Goal: Information Seeking & Learning: Learn about a topic

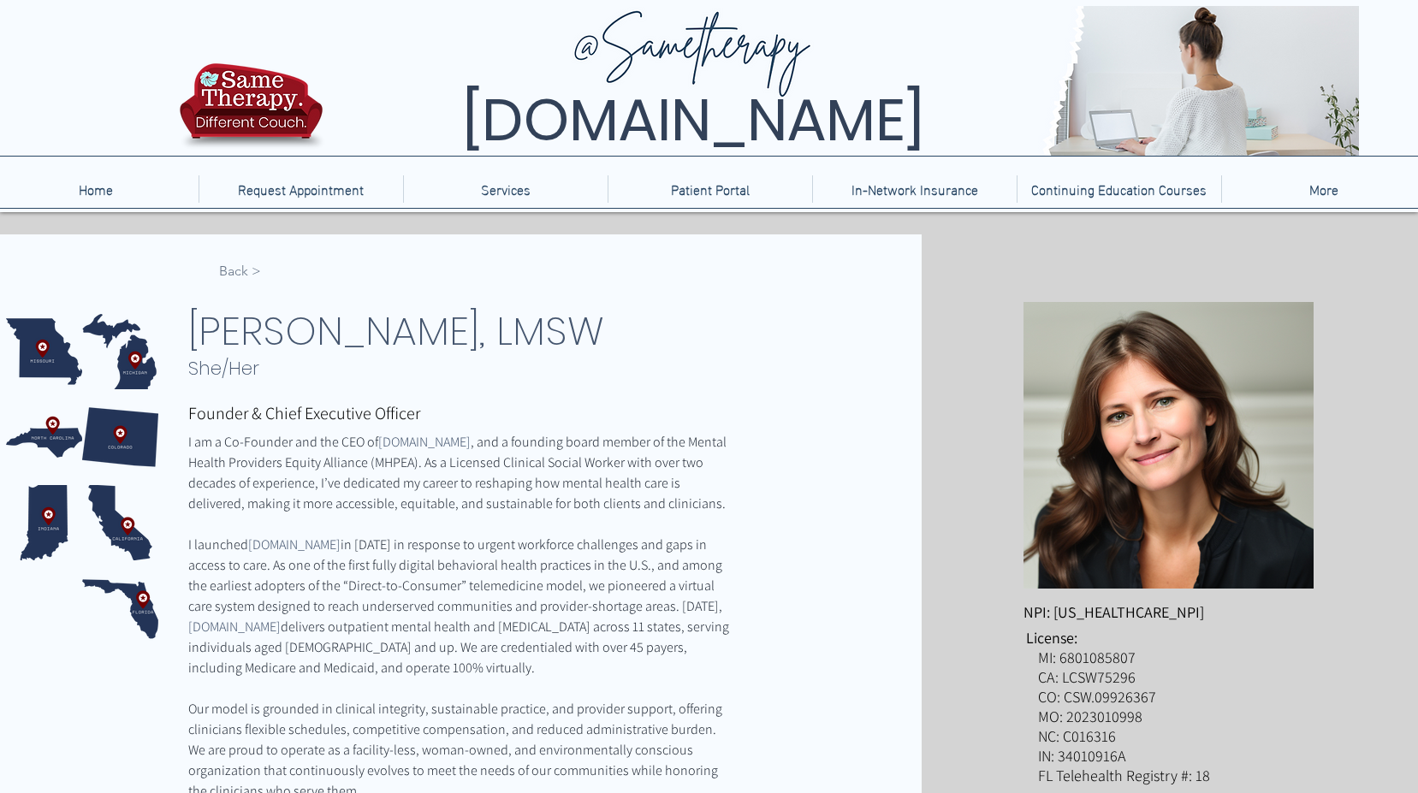
click at [238, 274] on span "< Back" at bounding box center [240, 271] width 42 height 19
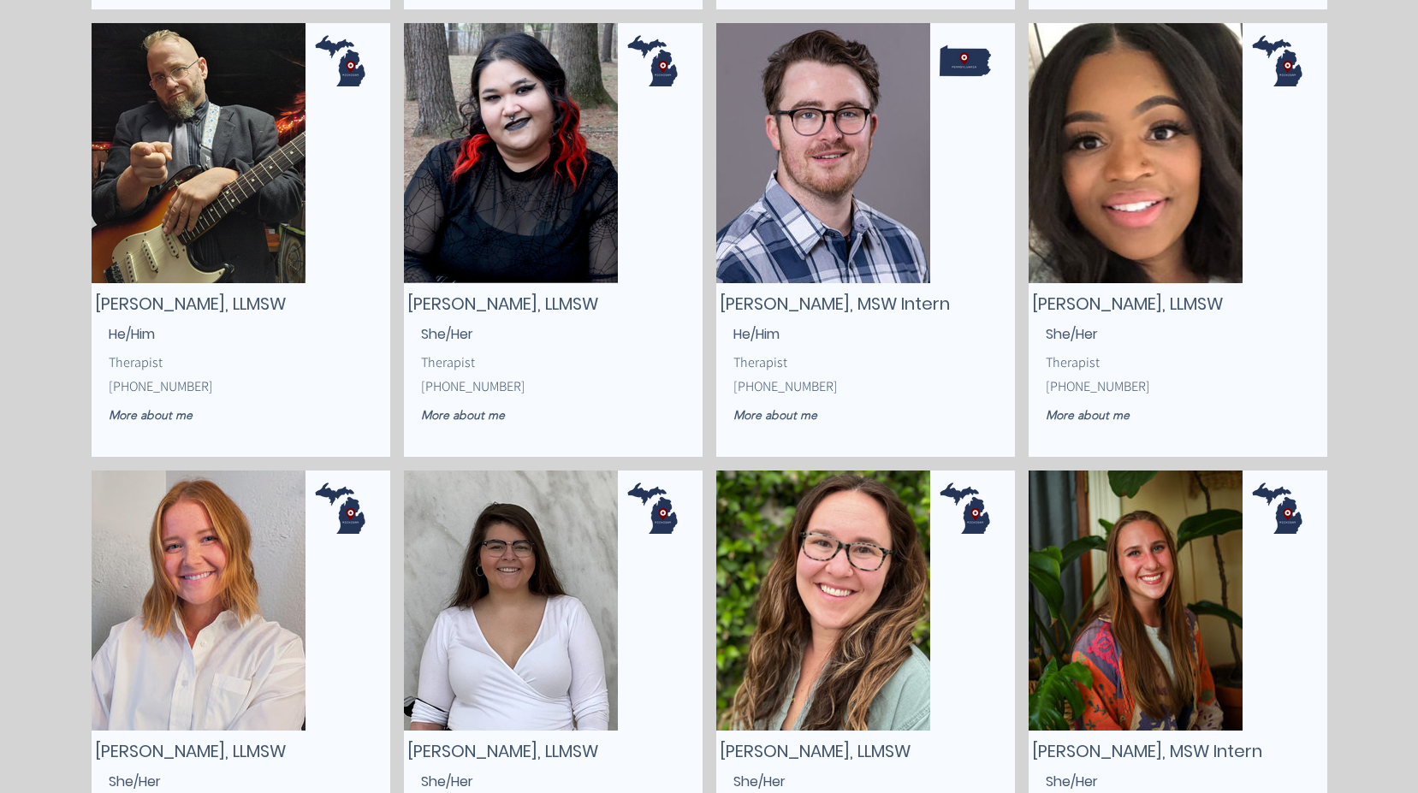
scroll to position [2501, 0]
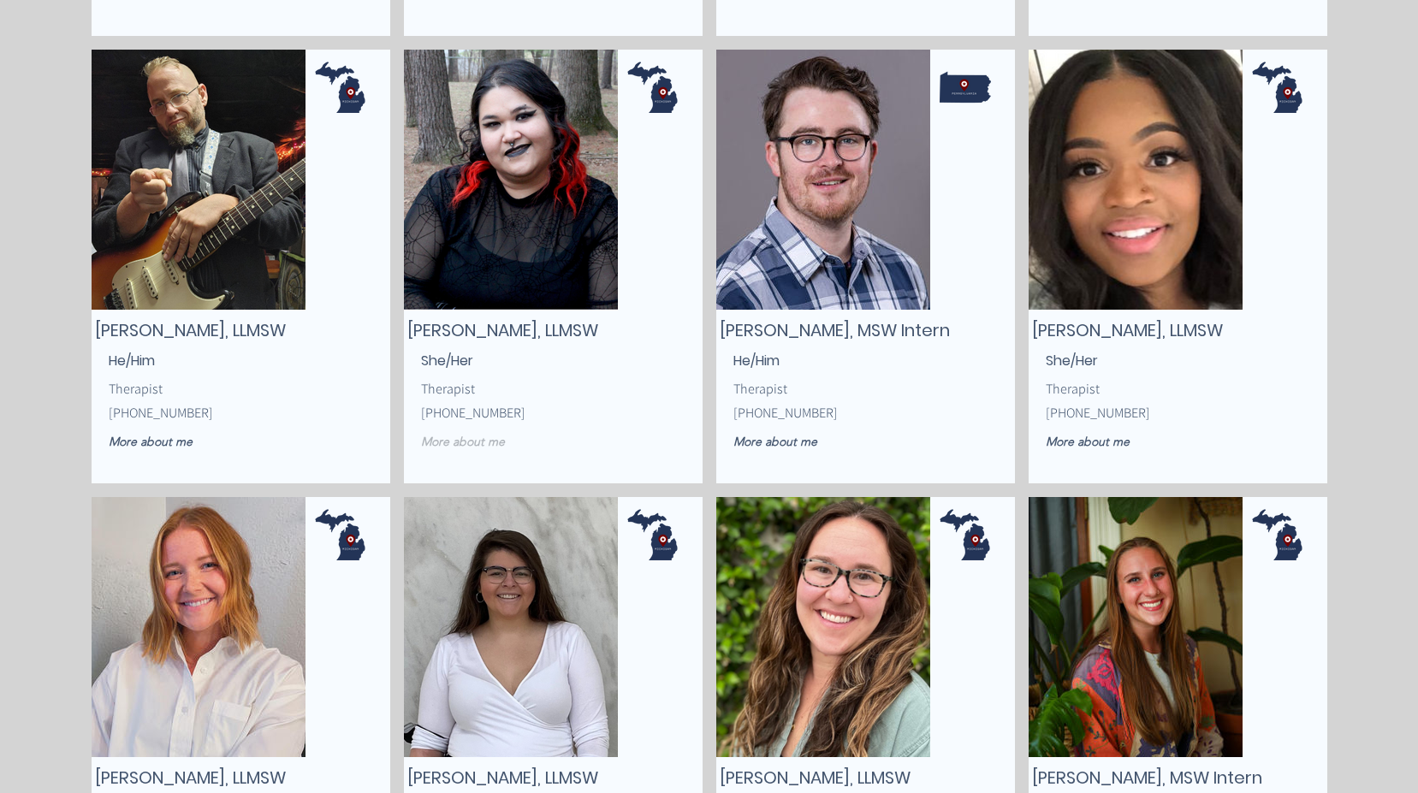
click at [477, 444] on span "More about me" at bounding box center [463, 441] width 84 height 15
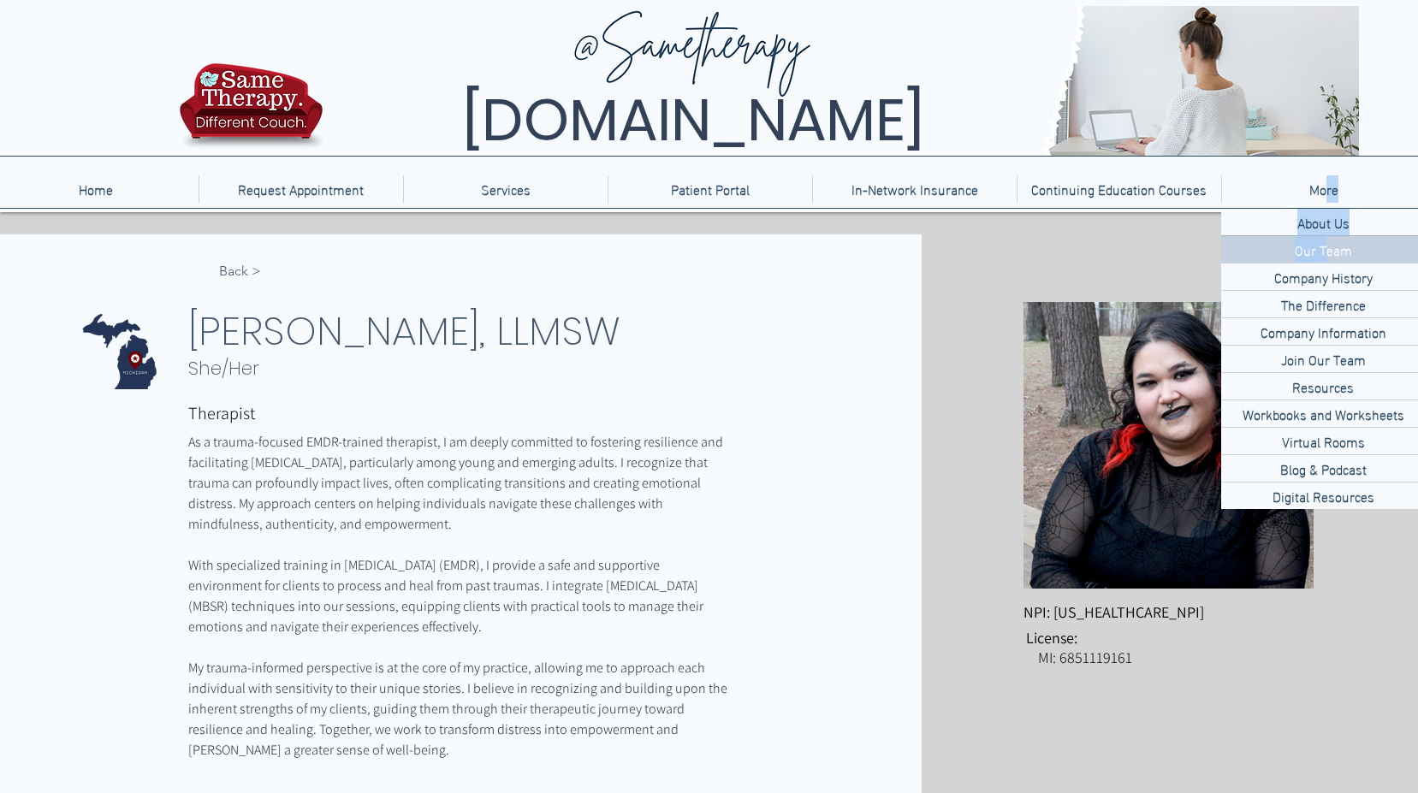
drag, startPoint x: 1323, startPoint y: 191, endPoint x: 1323, endPoint y: 236, distance: 45.4
click at [1323, 203] on nav "Home Request Appointment Services Therapy Groups Patient Portal In-Network Insu…" at bounding box center [709, 188] width 1432 height 27
drag, startPoint x: 1323, startPoint y: 236, endPoint x: 1321, endPoint y: 220, distance: 16.3
click at [1321, 220] on p "About Us" at bounding box center [1323, 222] width 66 height 27
click at [1315, 251] on p "Our Team" at bounding box center [1323, 249] width 71 height 27
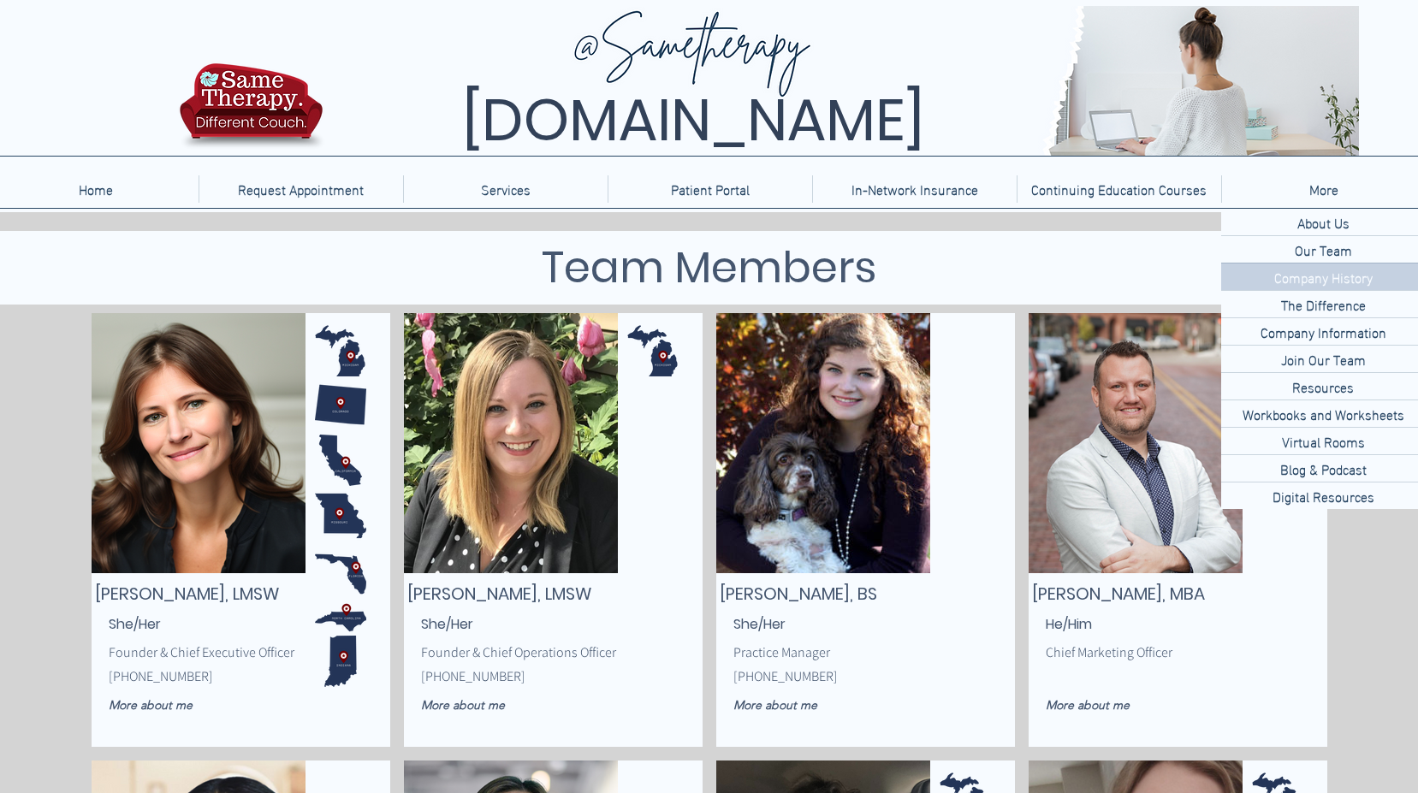
click at [1317, 279] on p "Company History" at bounding box center [1323, 276] width 112 height 27
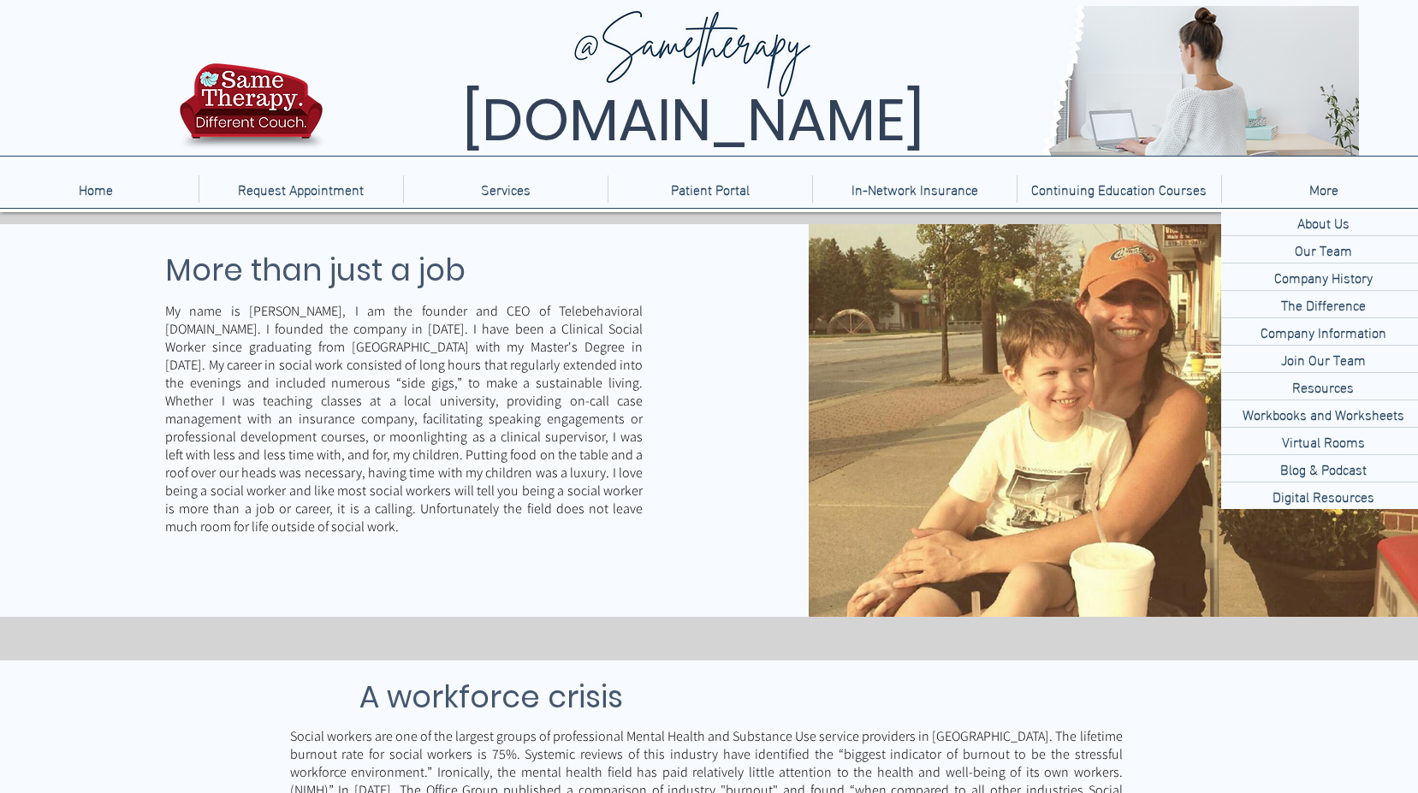
click at [592, 577] on div "main content" at bounding box center [404, 420] width 808 height 393
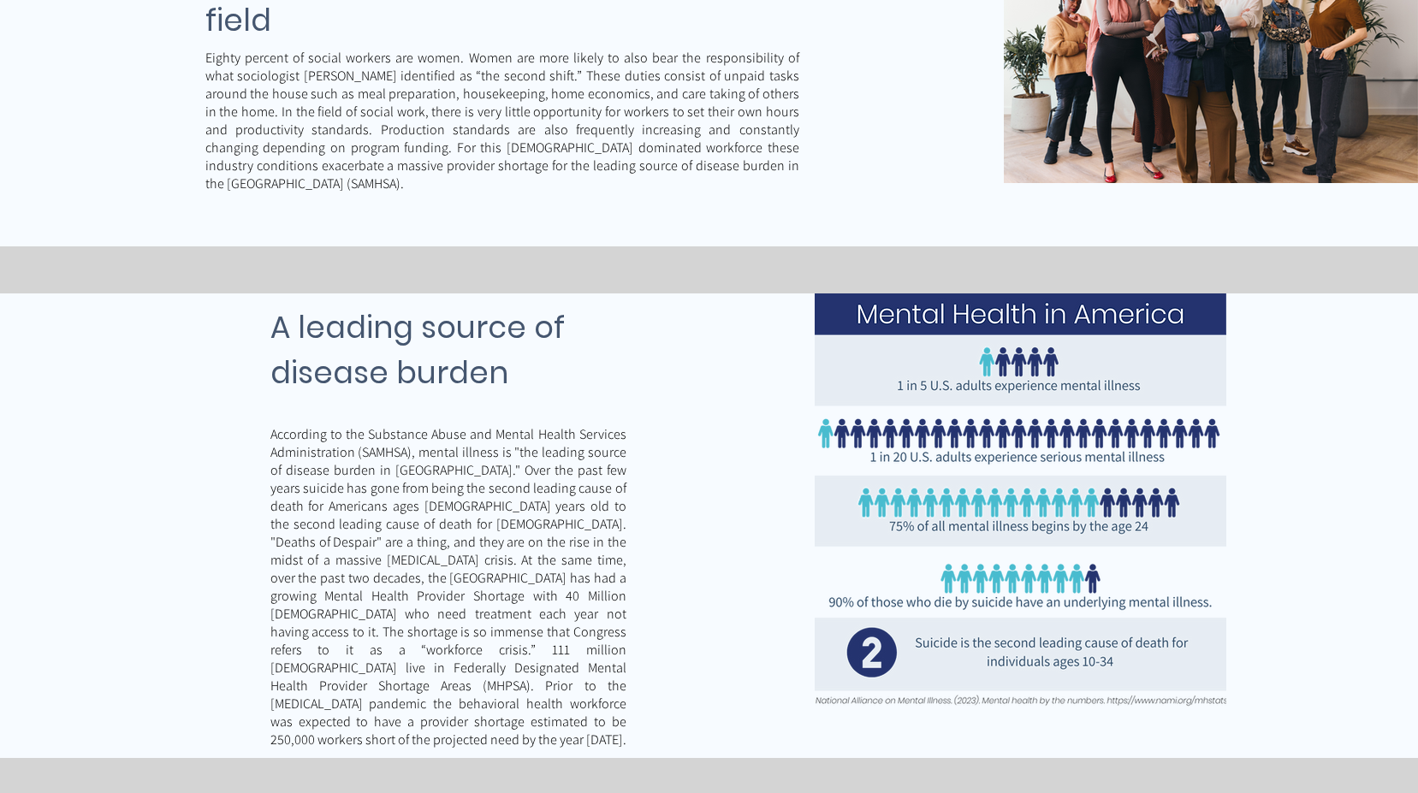
scroll to position [969, 0]
